Goal: Information Seeking & Learning: Find specific fact

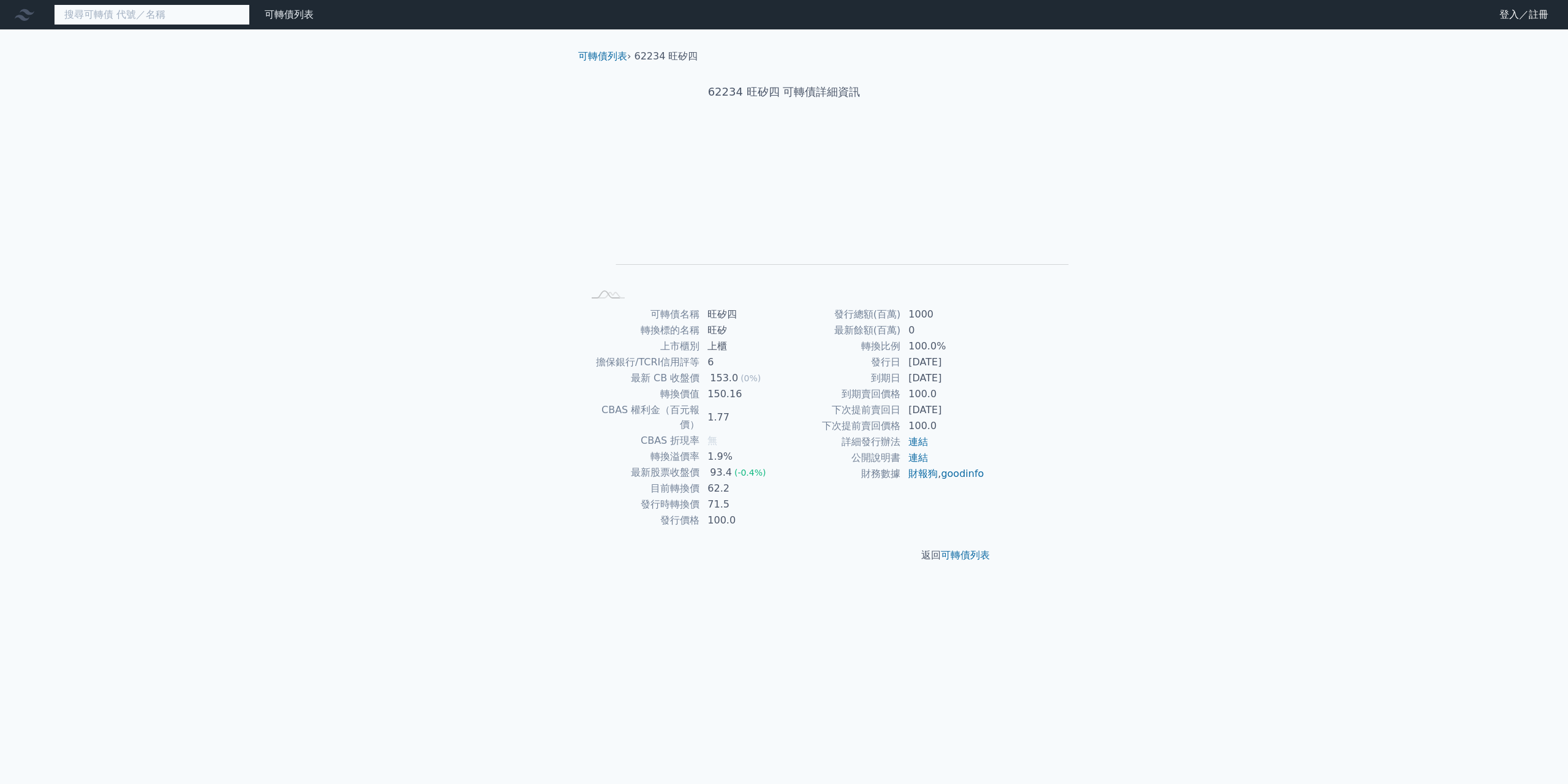
click at [222, 25] on input at bounding box center [151, 14] width 196 height 20
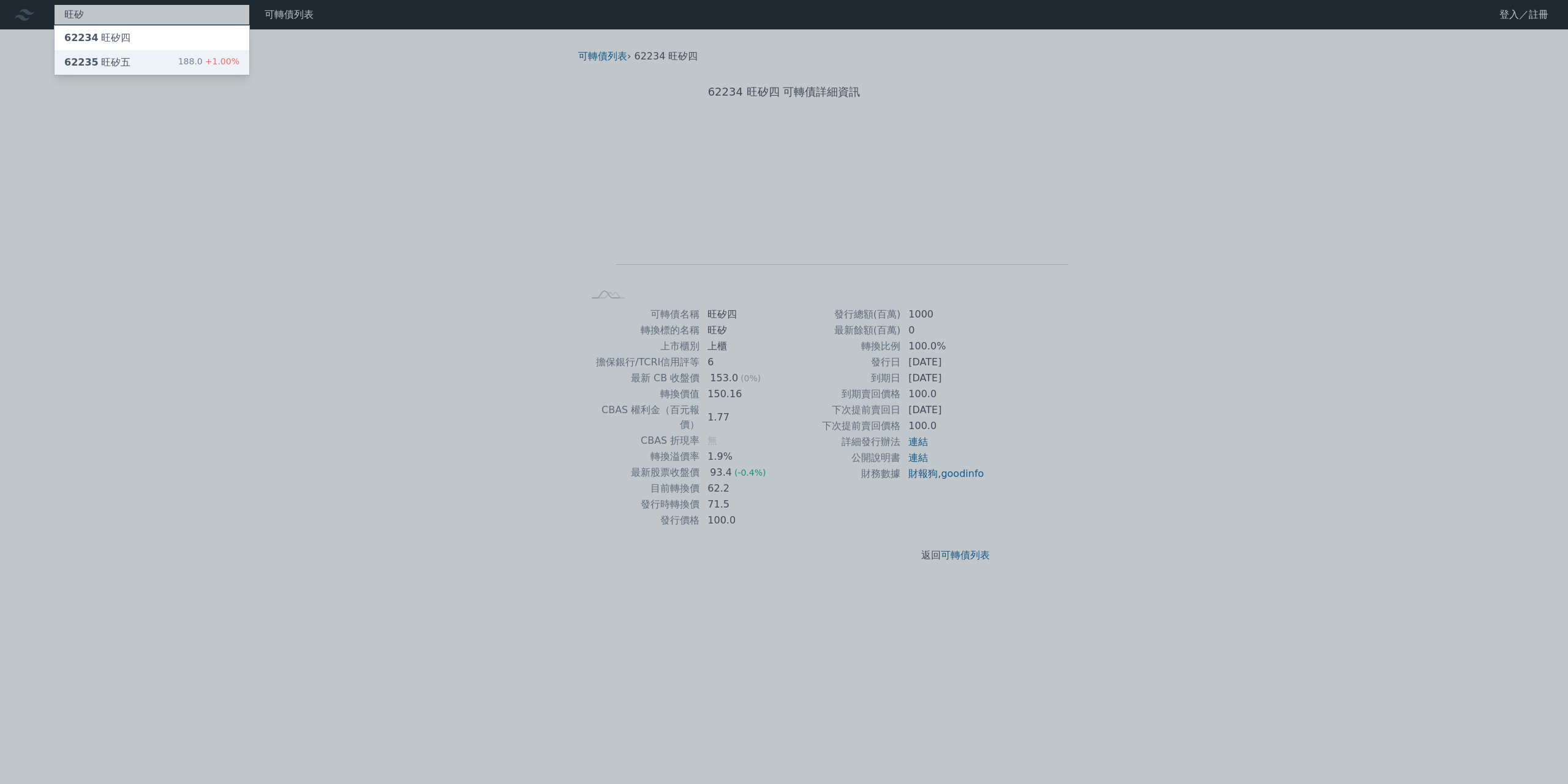
type input "旺矽"
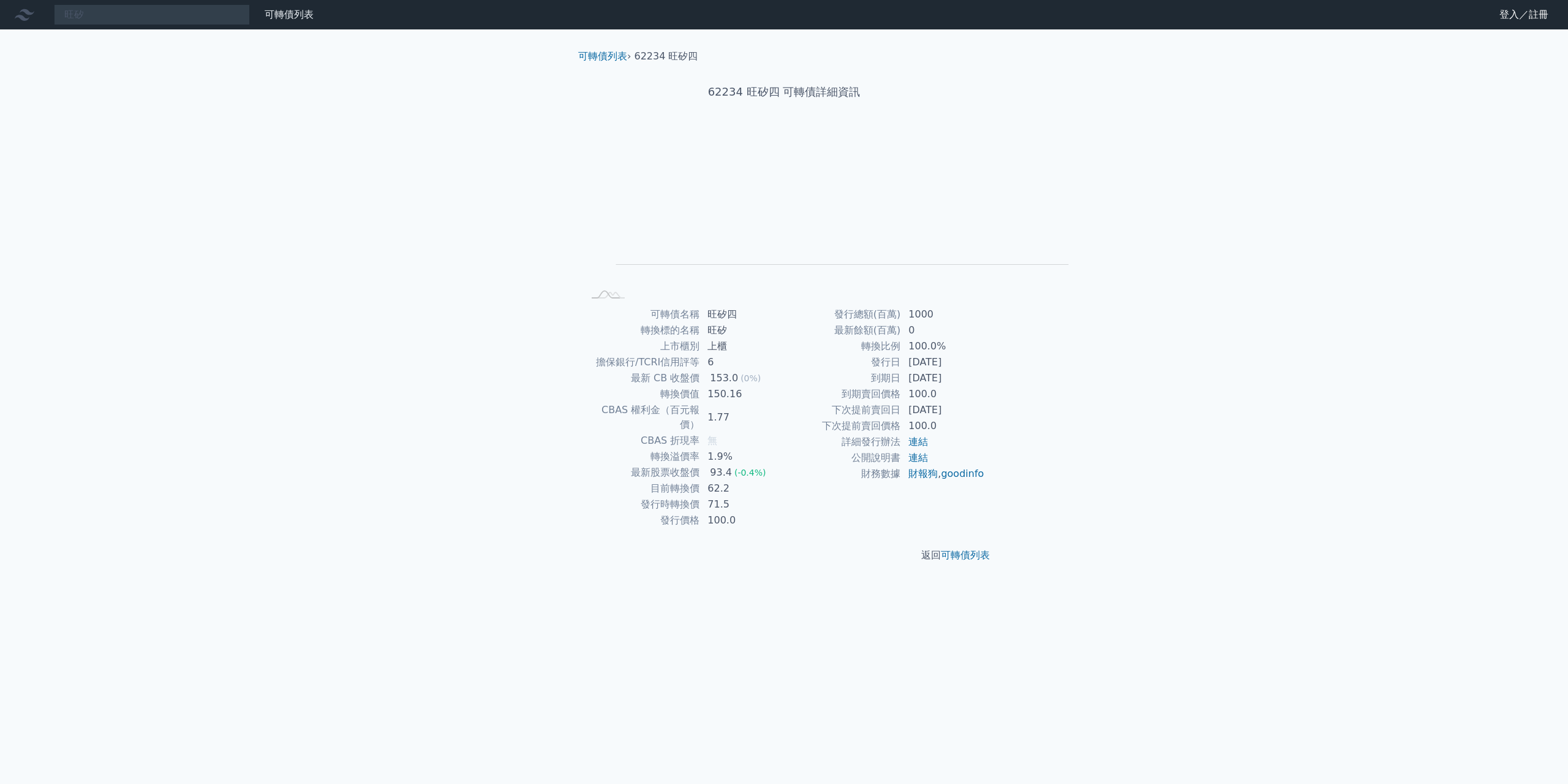
click at [167, 72] on div "旺矽 可轉債列表 財務數據 可轉債列表 財務數據 登入／註冊 登入／註冊 可轉債列表 › 62234 旺矽四 62234 旺矽四 可轉債詳細資訊 Zoom O…" at bounding box center [784, 392] width 1568 height 784
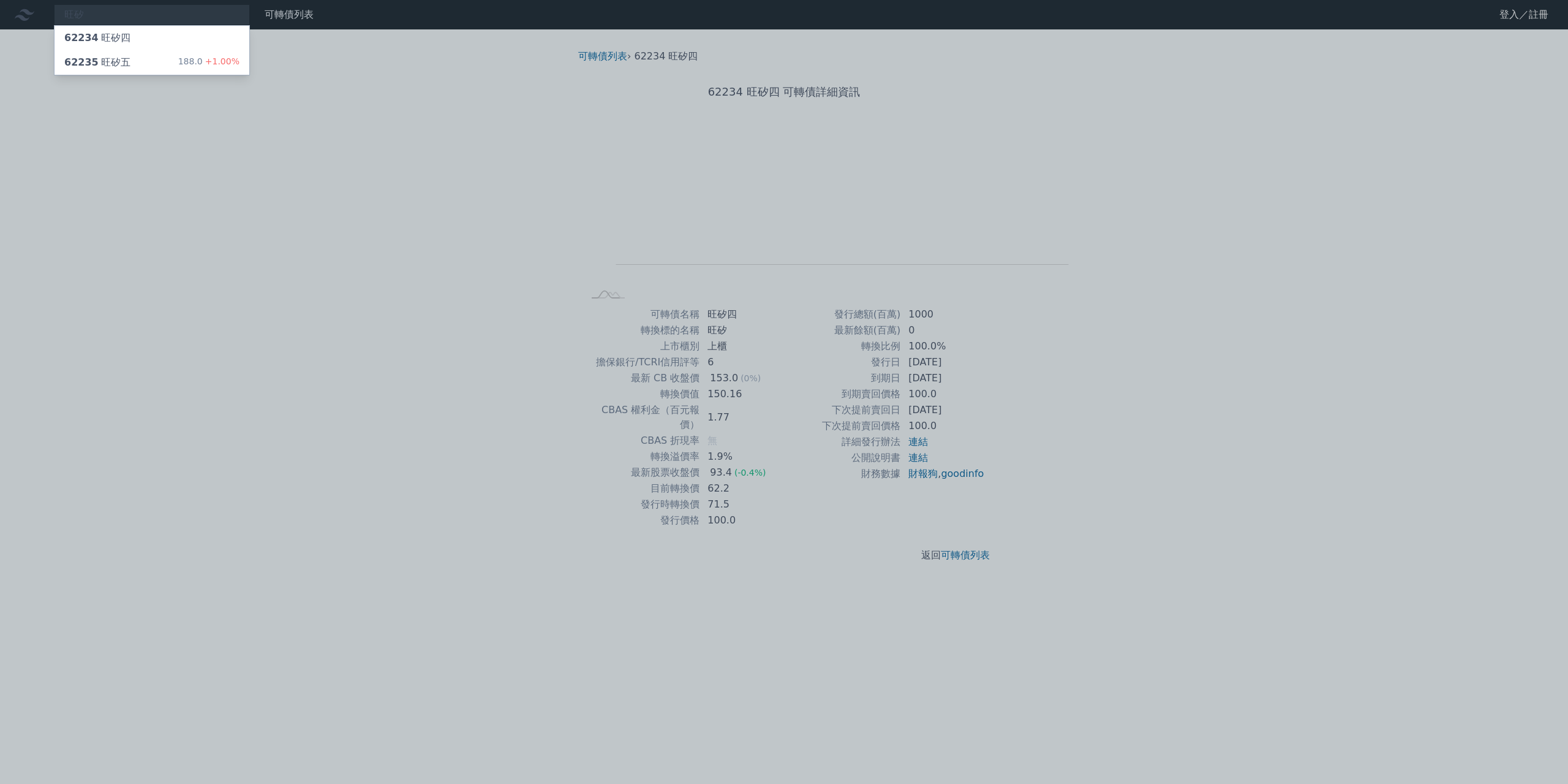
click at [167, 72] on div "62235 旺矽五 188.0 +1.00%" at bounding box center [151, 62] width 195 height 24
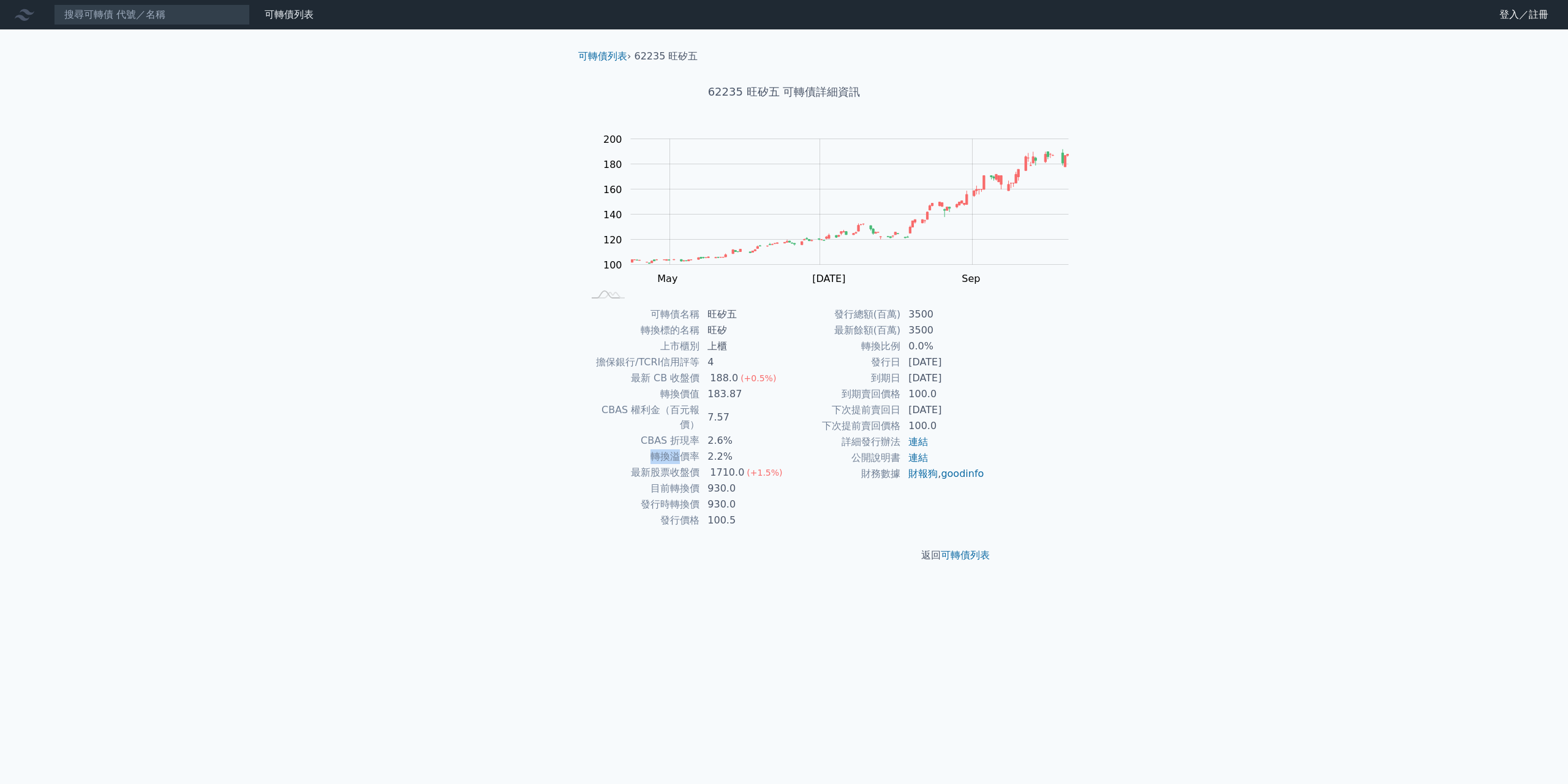
drag, startPoint x: 613, startPoint y: 508, endPoint x: 654, endPoint y: 507, distance: 41.0
click at [654, 465] on td "轉換溢價率" at bounding box center [642, 456] width 117 height 16
click at [661, 496] on td "目前轉換價" at bounding box center [642, 489] width 117 height 16
drag, startPoint x: 685, startPoint y: 548, endPoint x: 673, endPoint y: 549, distance: 12.0
click at [679, 496] on tr "目前轉換價 930.0" at bounding box center [684, 489] width 201 height 16
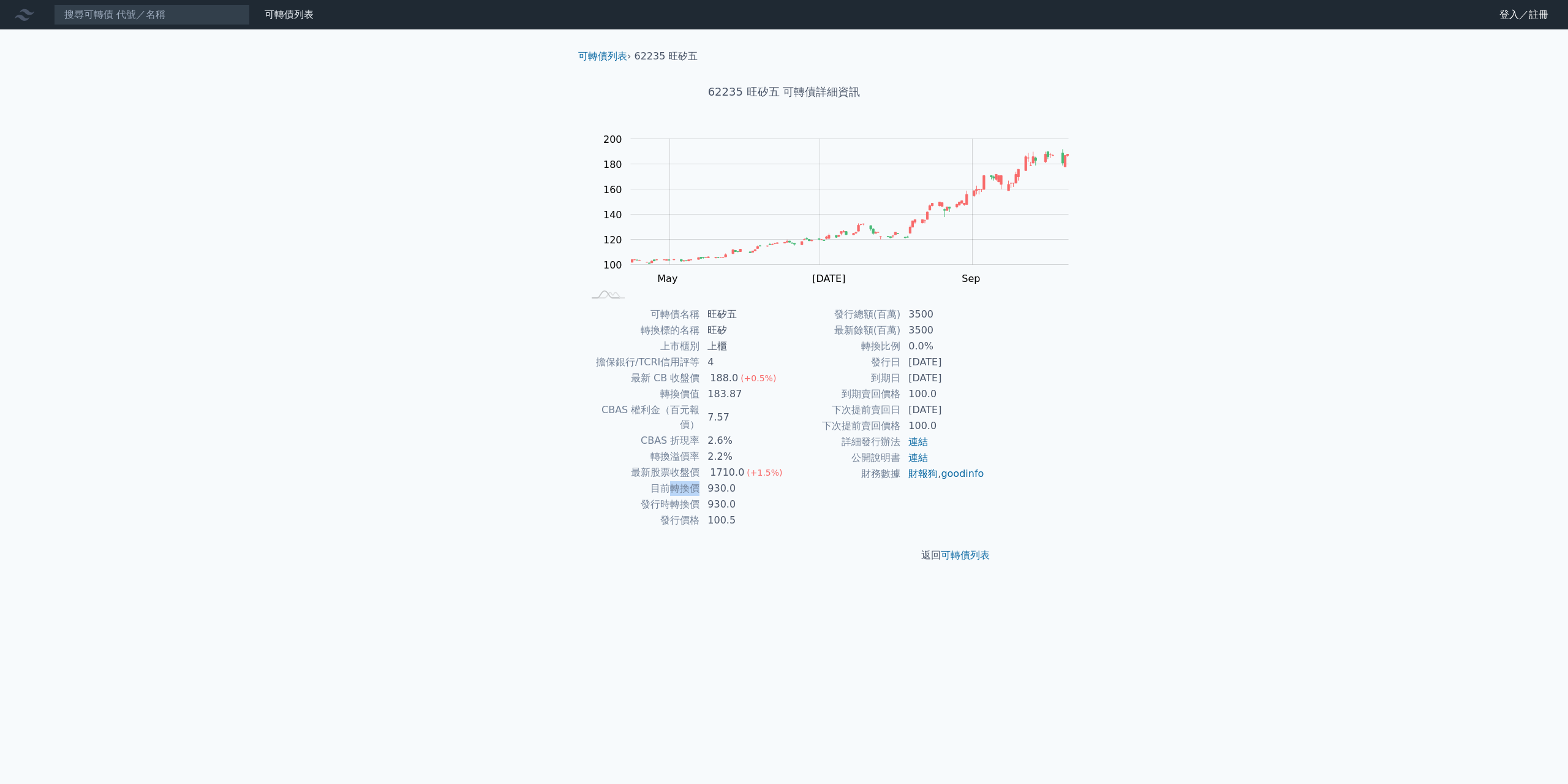
drag, startPoint x: 643, startPoint y: 551, endPoint x: 677, endPoint y: 550, distance: 34.0
click at [677, 496] on td "目前轉換價" at bounding box center [642, 489] width 117 height 16
copy td "轉換價"
